Goal: Navigation & Orientation: Find specific page/section

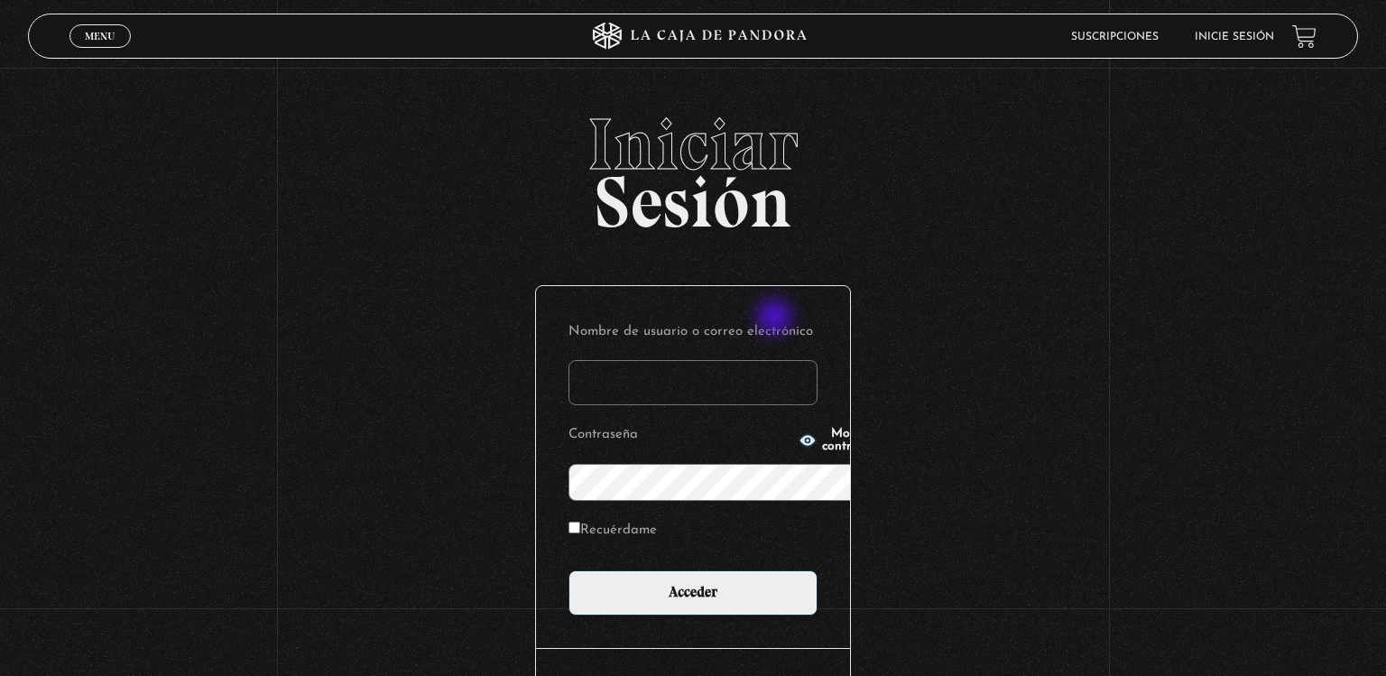
click at [776, 360] on input "Nombre de usuario o correo electrónico" at bounding box center [692, 382] width 249 height 45
type input "karennac08@gmail.com"
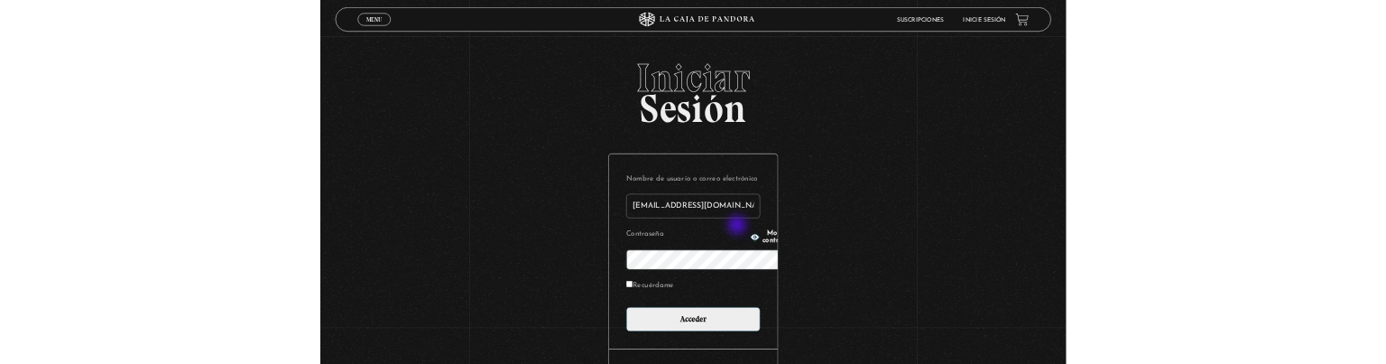
scroll to position [16, 0]
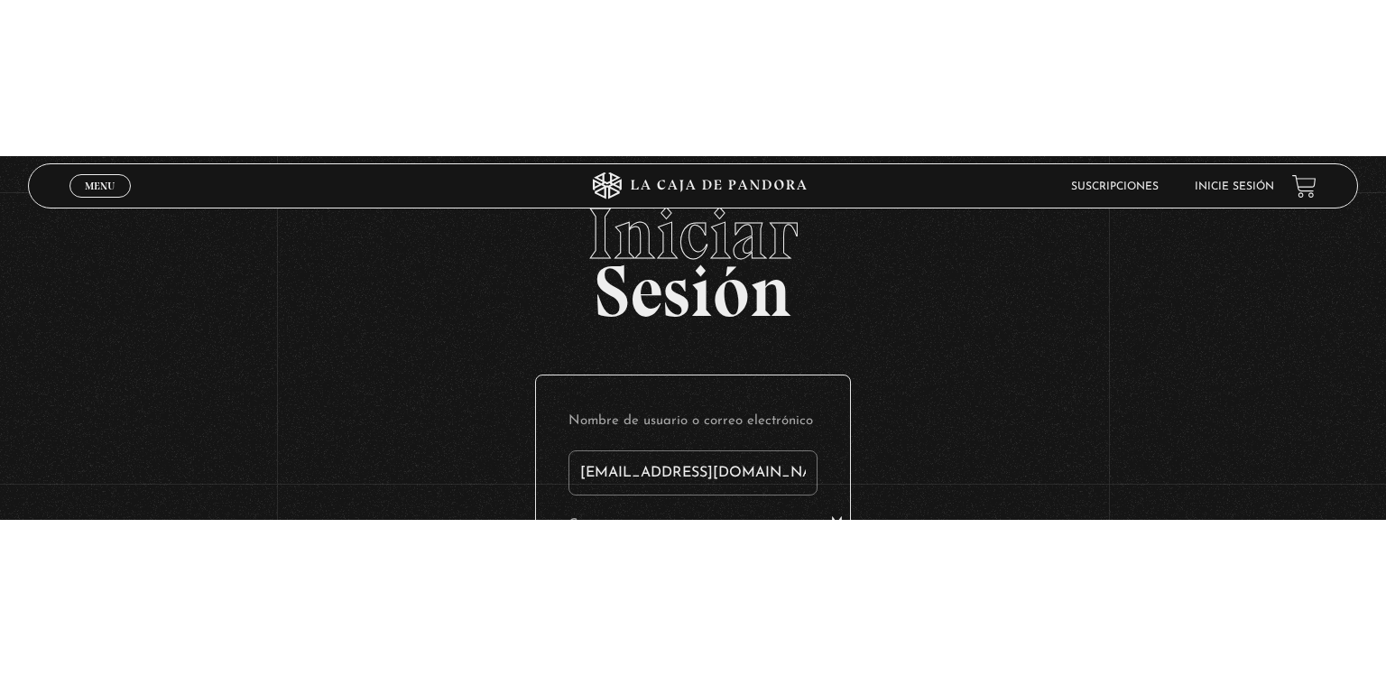
scroll to position [0, 0]
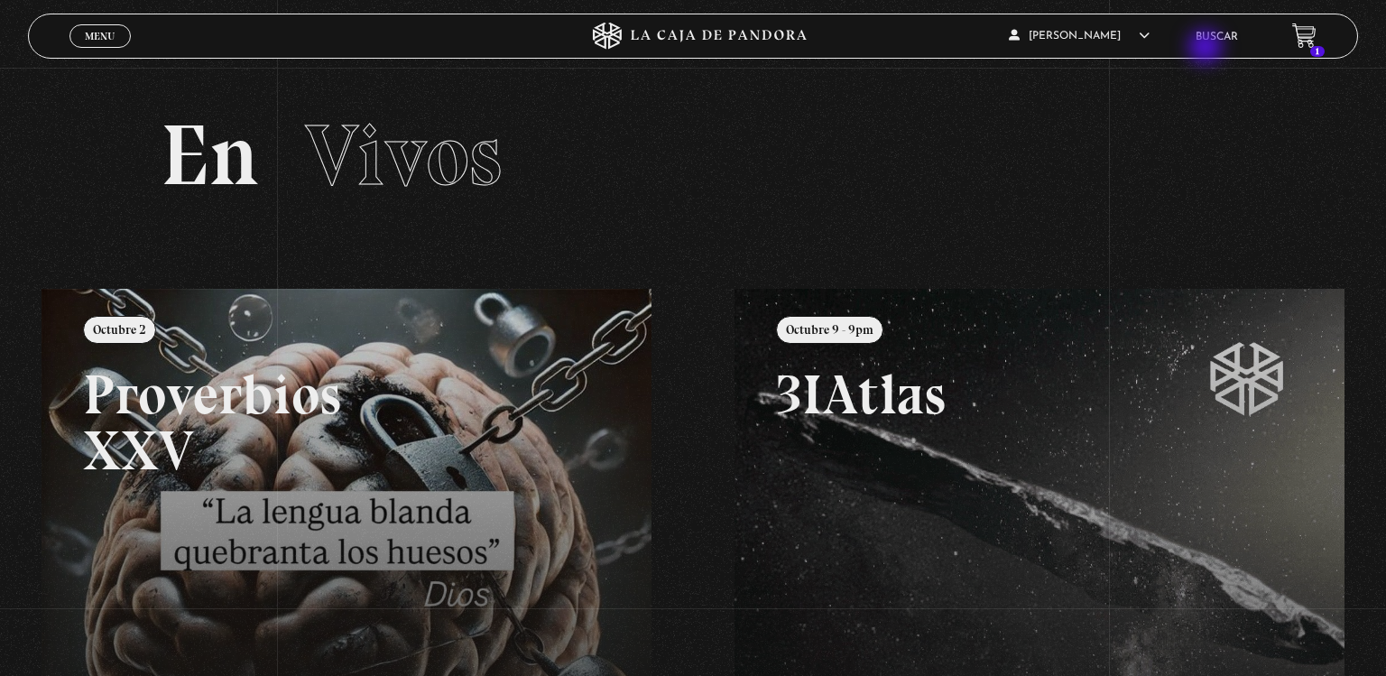
click at [1207, 49] on li "Buscar" at bounding box center [1217, 37] width 42 height 28
click at [1207, 34] on link "Buscar" at bounding box center [1217, 37] width 42 height 11
